Goal: Task Accomplishment & Management: Complete application form

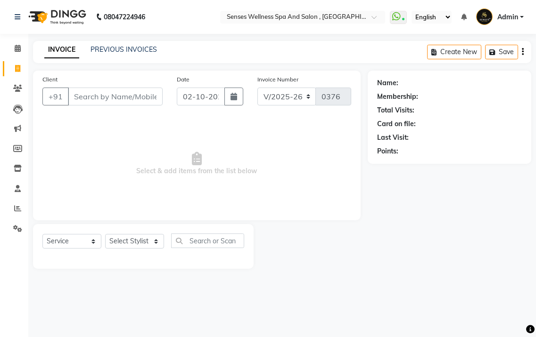
select select "6485"
select select "service"
click at [132, 53] on link "PREVIOUS INVOICES" at bounding box center [123, 49] width 66 height 8
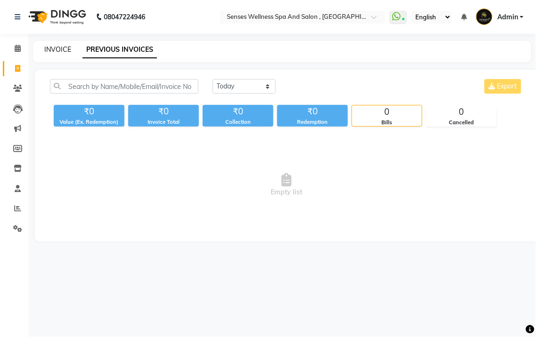
click at [65, 51] on link "INVOICE" at bounding box center [57, 49] width 27 height 8
select select "service"
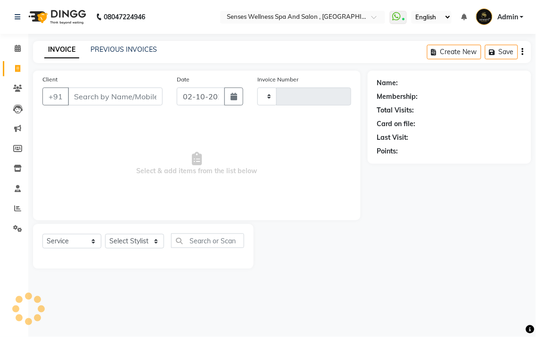
type input "0376"
select select "6485"
click at [91, 92] on input "Client" at bounding box center [115, 97] width 95 height 18
click at [112, 44] on div "INVOICE PREVIOUS INVOICES Create New Save" at bounding box center [282, 52] width 498 height 22
click at [112, 48] on link "PREVIOUS INVOICES" at bounding box center [123, 49] width 66 height 8
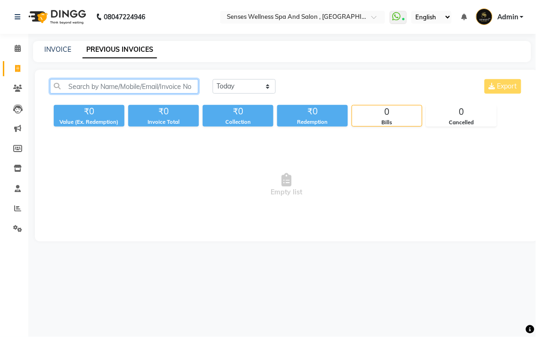
click at [105, 88] on input "text" at bounding box center [124, 86] width 148 height 15
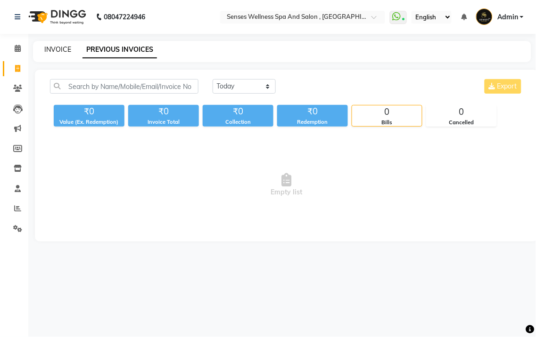
click at [57, 53] on link "INVOICE" at bounding box center [57, 49] width 27 height 8
select select "service"
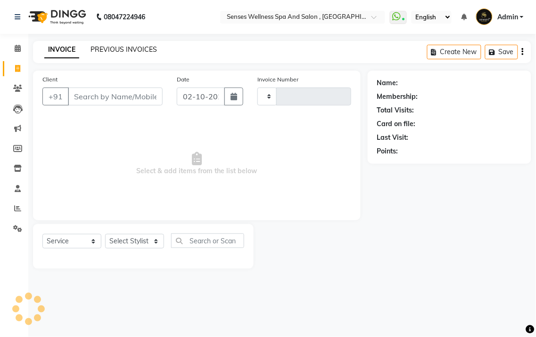
click at [121, 48] on link "PREVIOUS INVOICES" at bounding box center [123, 49] width 66 height 8
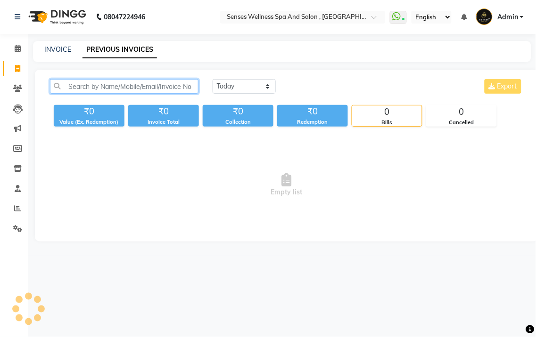
click at [115, 88] on input "text" at bounding box center [124, 86] width 148 height 15
click at [146, 87] on input "text" at bounding box center [124, 86] width 148 height 15
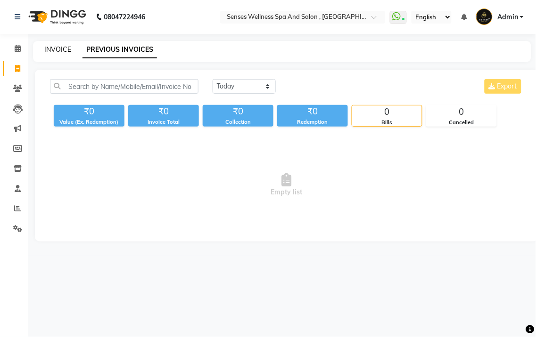
click at [55, 48] on link "INVOICE" at bounding box center [57, 49] width 27 height 8
select select "service"
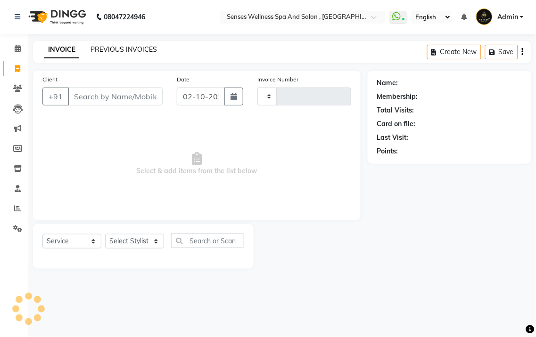
click at [109, 50] on link "PREVIOUS INVOICES" at bounding box center [123, 49] width 66 height 8
